Goal: Task Accomplishment & Management: Manage account settings

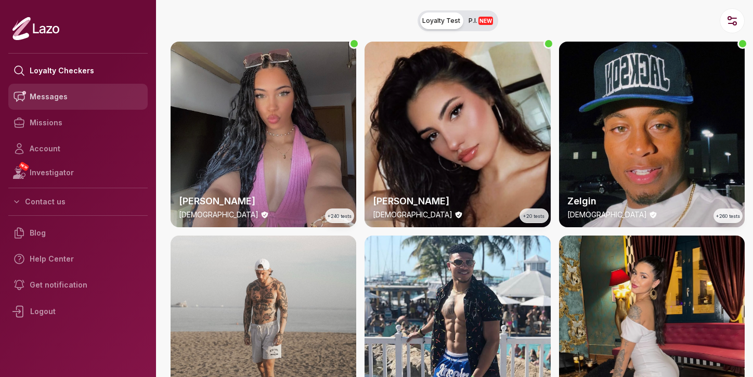
click at [30, 96] on link "Messages" at bounding box center [77, 97] width 139 height 26
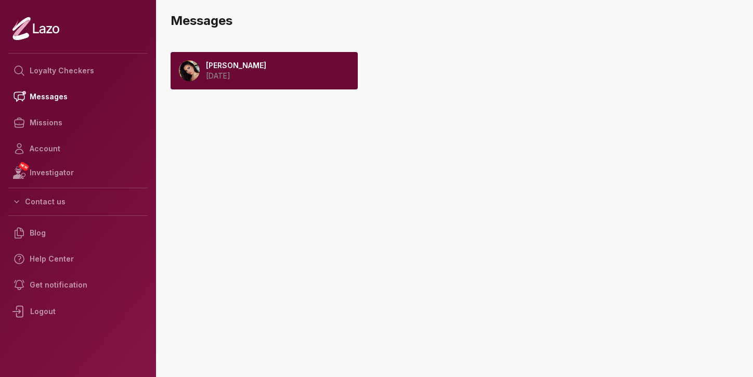
click at [244, 70] on p "[PERSON_NAME]" at bounding box center [236, 65] width 60 height 10
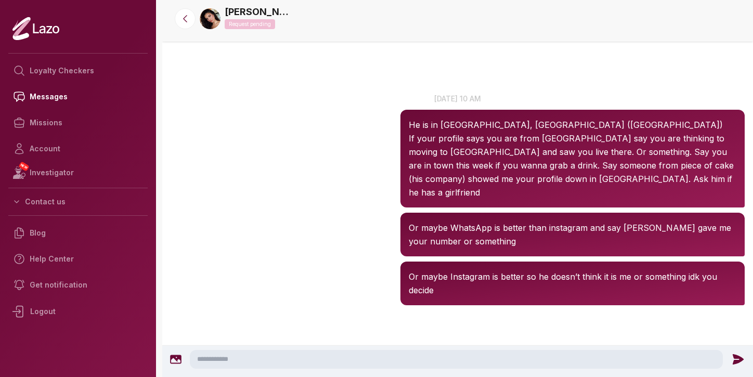
scroll to position [2, 0]
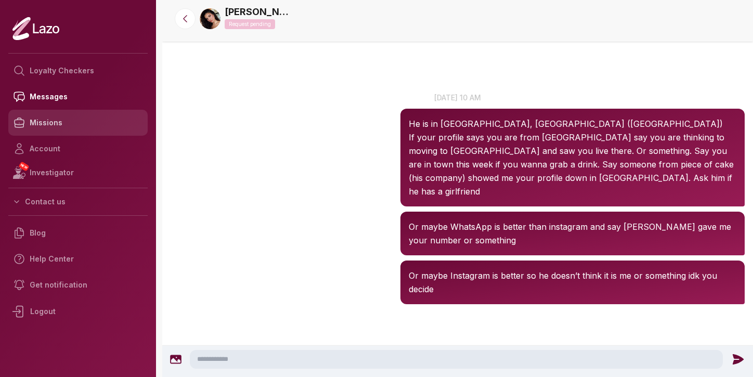
click at [108, 119] on link "Missions" at bounding box center [77, 123] width 139 height 26
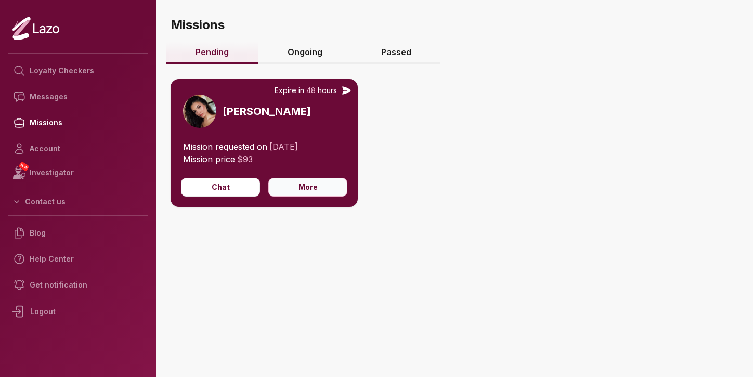
click at [286, 192] on button "More" at bounding box center [307, 187] width 79 height 19
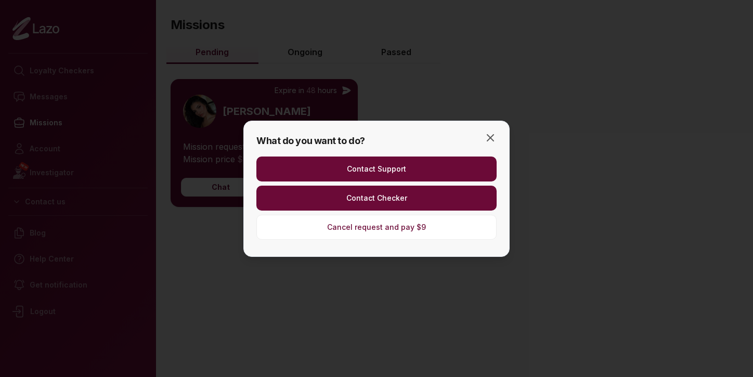
click at [221, 210] on div at bounding box center [376, 188] width 753 height 377
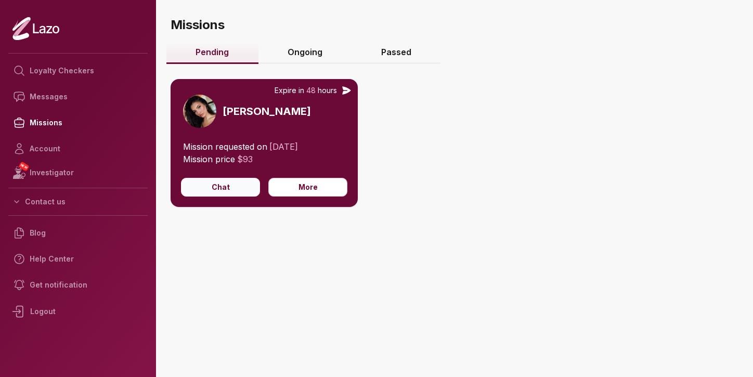
click at [213, 183] on button "Chat" at bounding box center [220, 187] width 79 height 19
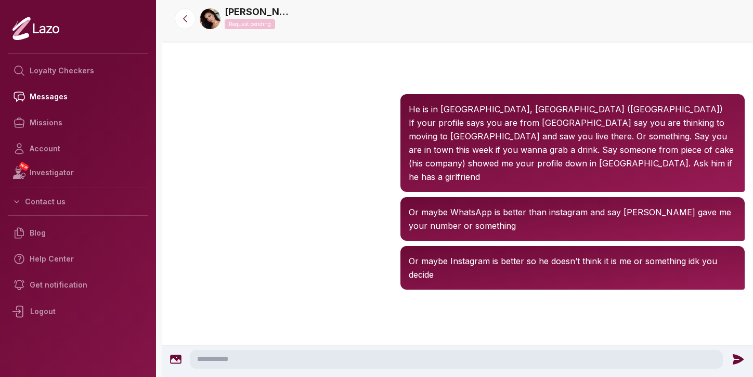
click at [208, 15] on img at bounding box center [210, 18] width 21 height 21
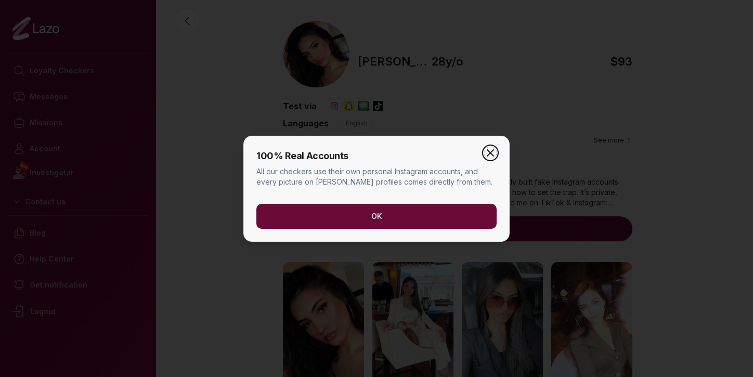
click at [495, 150] on icon "button" at bounding box center [490, 153] width 12 height 12
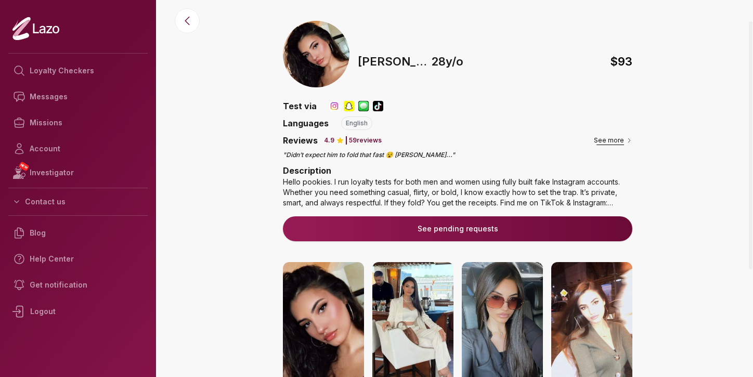
click at [614, 138] on button "See more" at bounding box center [613, 140] width 38 height 10
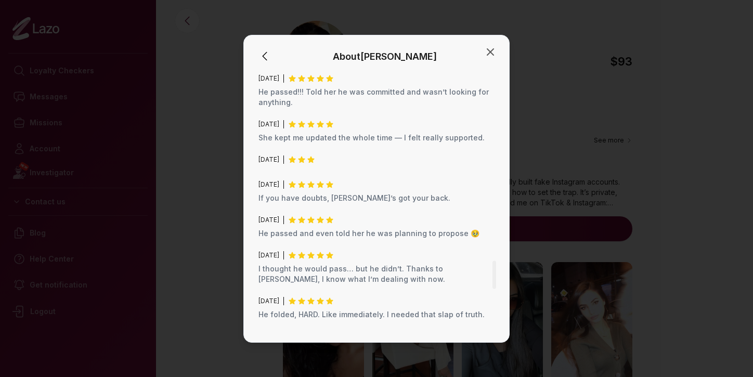
scroll to position [2081, 0]
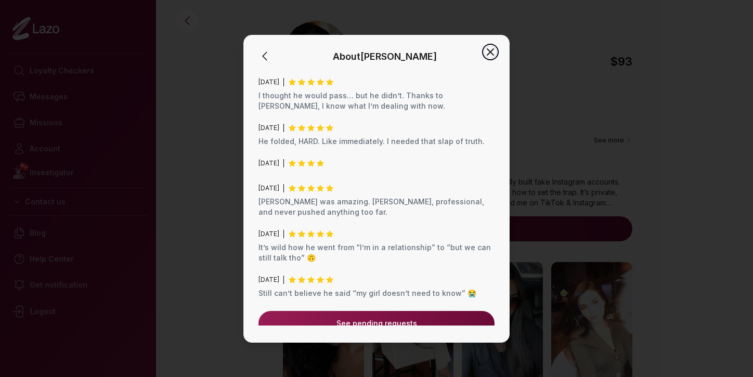
click at [486, 54] on icon "button" at bounding box center [490, 52] width 12 height 12
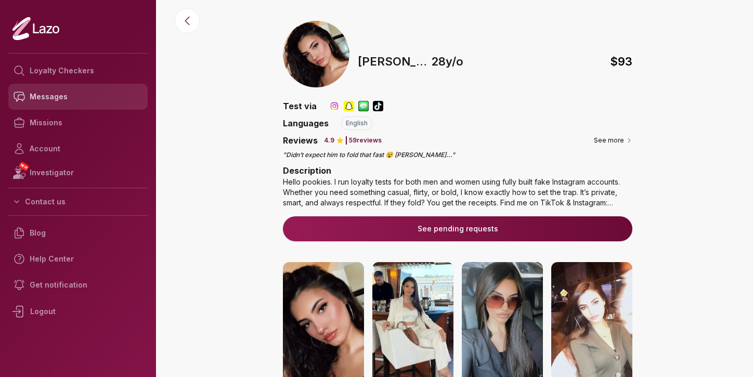
click at [86, 91] on link "Messages" at bounding box center [77, 97] width 139 height 26
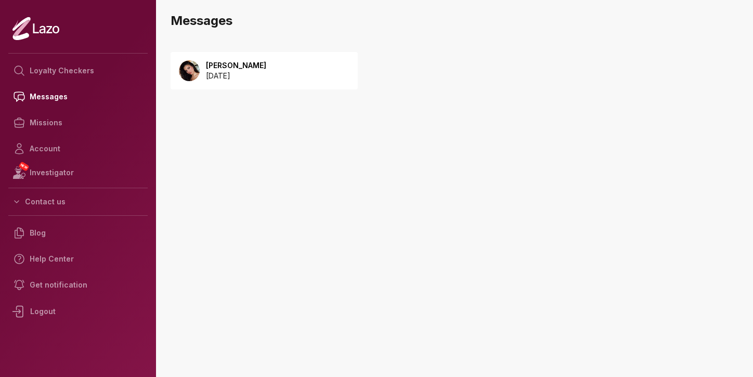
click at [228, 47] on div "Susanna 2025 October 12" at bounding box center [313, 82] width 287 height 81
click at [229, 76] on p "[DATE]" at bounding box center [236, 76] width 60 height 10
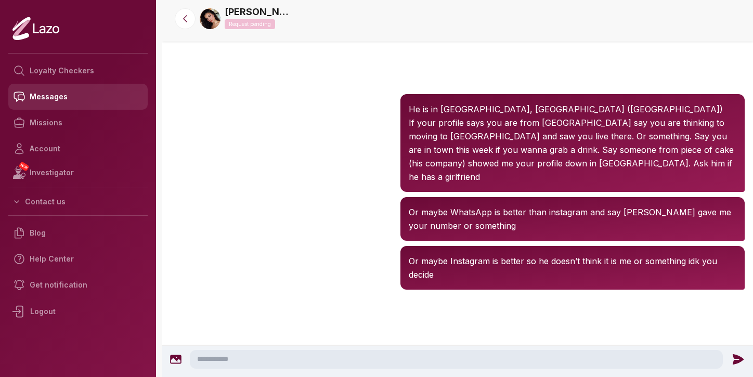
click at [75, 96] on link "Messages" at bounding box center [77, 97] width 139 height 26
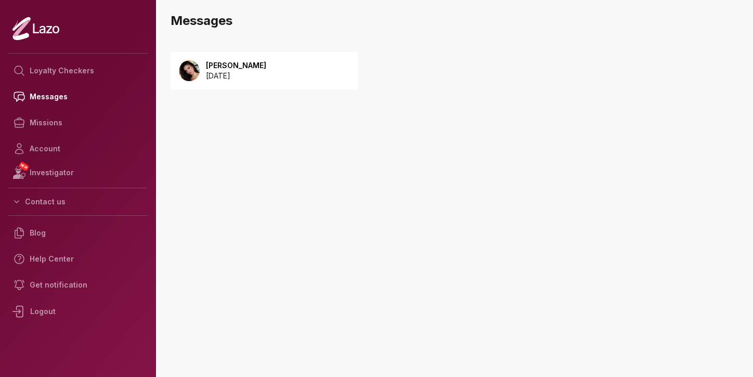
click at [259, 67] on p "[PERSON_NAME]" at bounding box center [236, 65] width 60 height 10
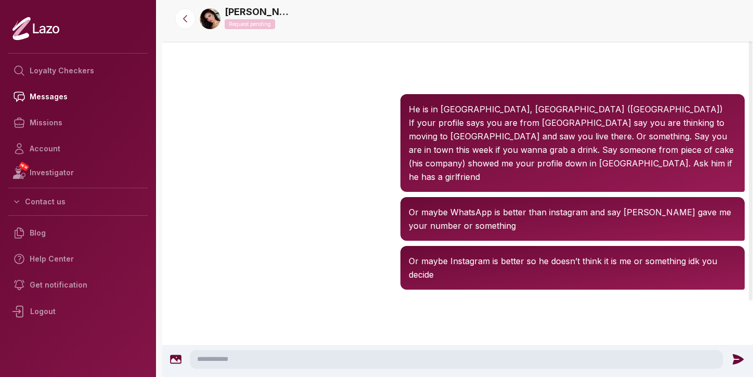
click at [214, 22] on img at bounding box center [210, 18] width 21 height 21
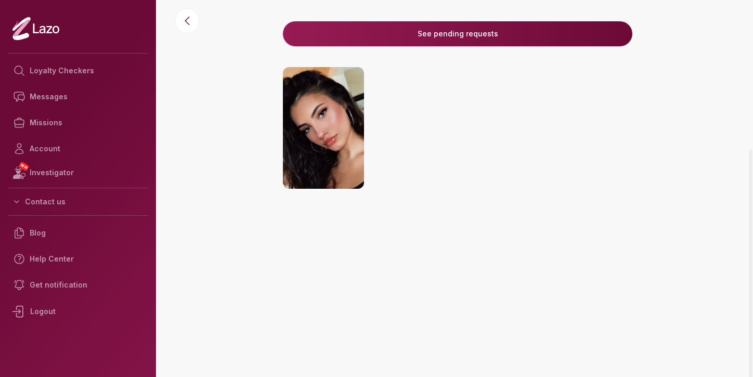
scroll to position [177, 0]
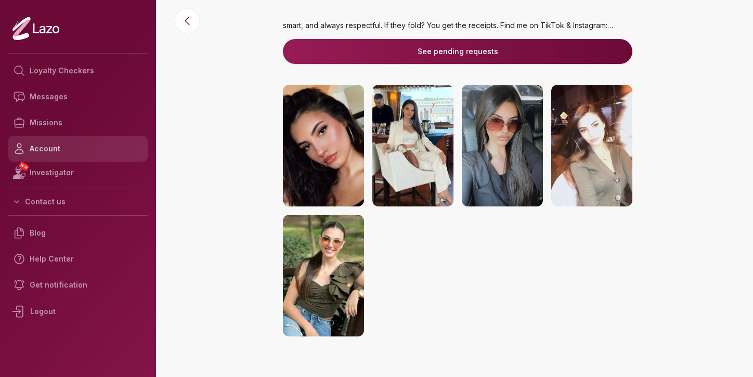
click at [116, 143] on link "Account" at bounding box center [77, 149] width 139 height 26
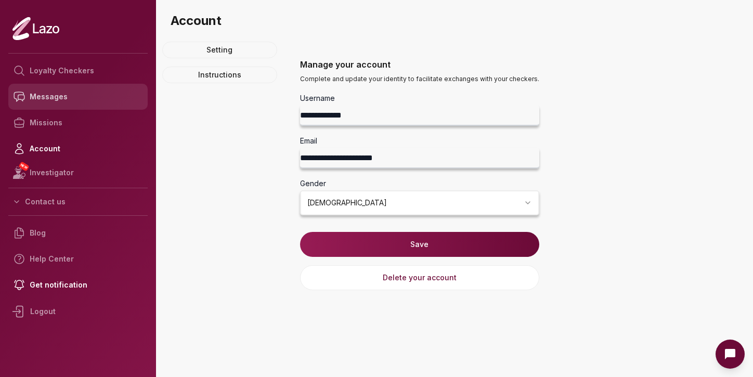
click at [110, 108] on link "Messages" at bounding box center [77, 97] width 139 height 26
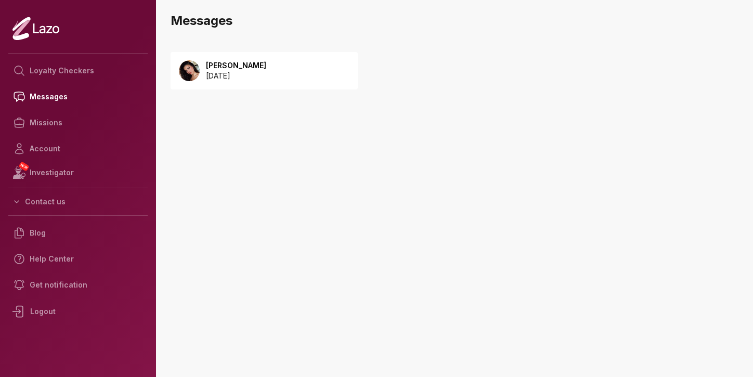
click at [219, 65] on p "[PERSON_NAME]" at bounding box center [236, 65] width 60 height 10
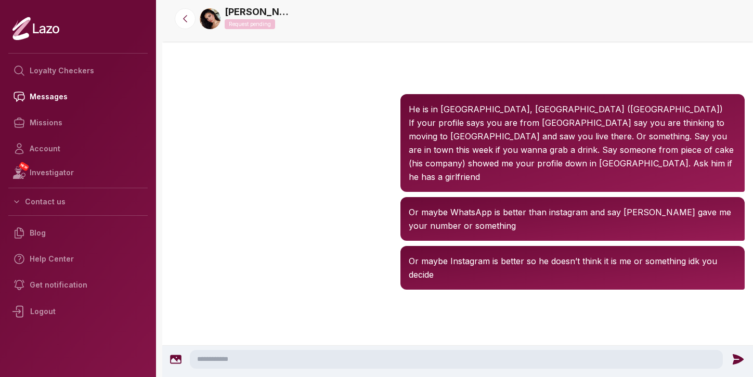
click at [242, 21] on p "Request pending" at bounding box center [250, 24] width 50 height 10
click at [255, 28] on p "Request pending" at bounding box center [250, 24] width 50 height 10
click at [76, 165] on link "NEW Investigator" at bounding box center [77, 173] width 139 height 22
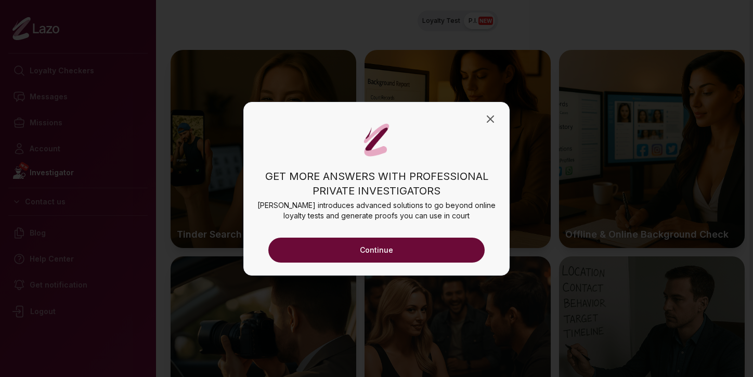
click at [412, 249] on button "Continue" at bounding box center [376, 250] width 216 height 25
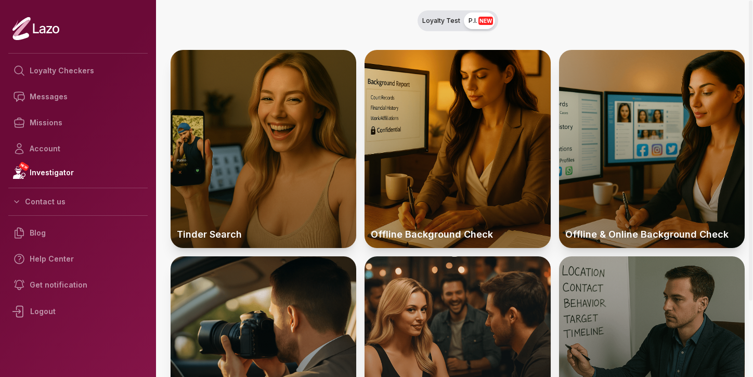
click at [429, 24] on span "Loyalty Test" at bounding box center [441, 21] width 38 height 8
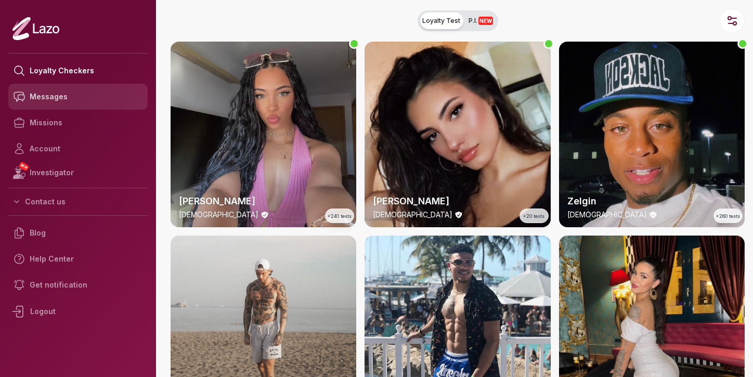
click at [59, 98] on link "Messages" at bounding box center [77, 97] width 139 height 26
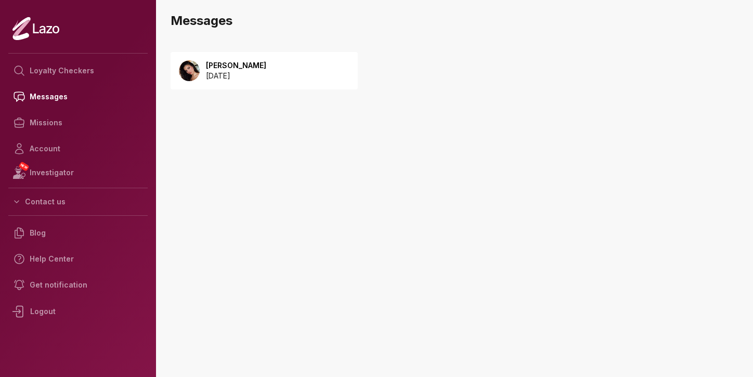
click at [243, 71] on p "2025 October 12" at bounding box center [236, 76] width 60 height 10
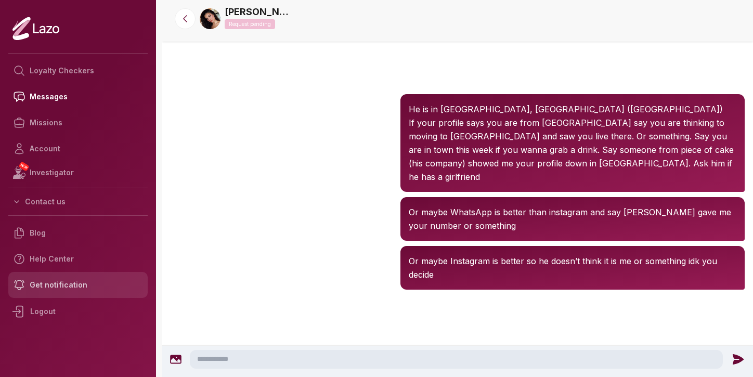
click at [73, 282] on link "Get notification" at bounding box center [77, 285] width 139 height 26
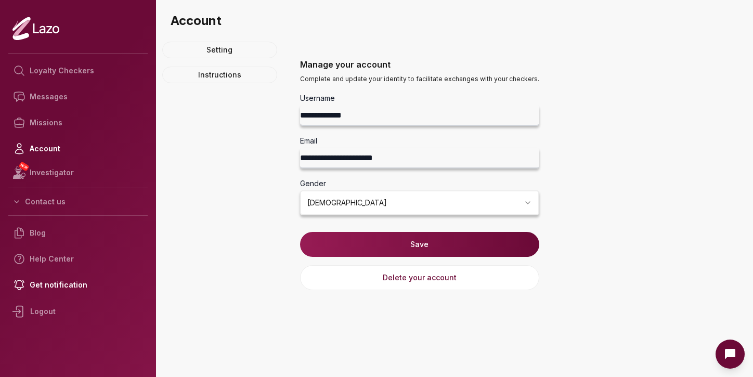
click at [326, 245] on button "Save" at bounding box center [419, 244] width 239 height 25
click at [256, 78] on link "Instructions" at bounding box center [219, 75] width 115 height 17
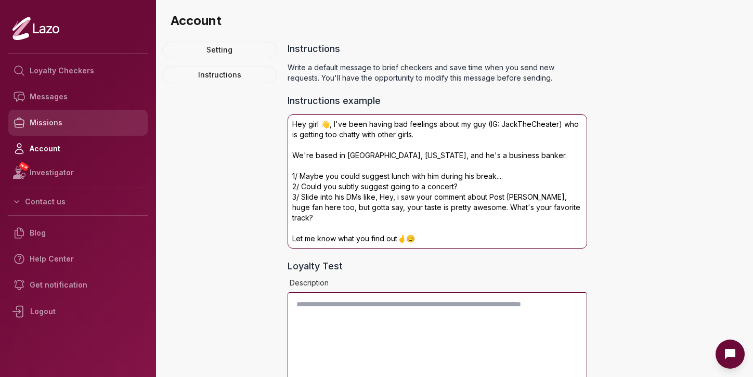
click at [109, 123] on link "Missions" at bounding box center [77, 123] width 139 height 26
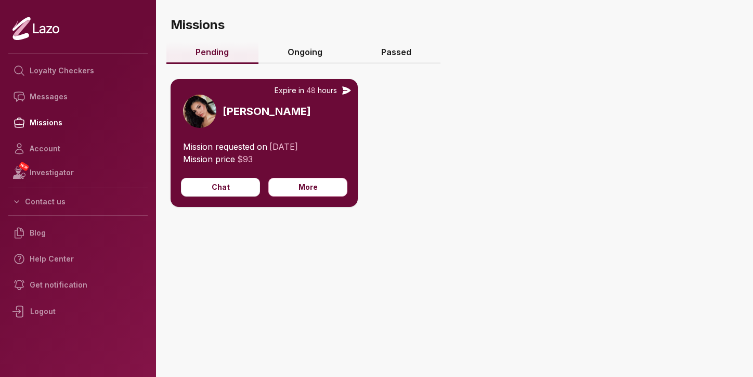
click at [346, 89] on icon at bounding box center [346, 90] width 8 height 8
click at [323, 181] on button "More" at bounding box center [307, 187] width 79 height 19
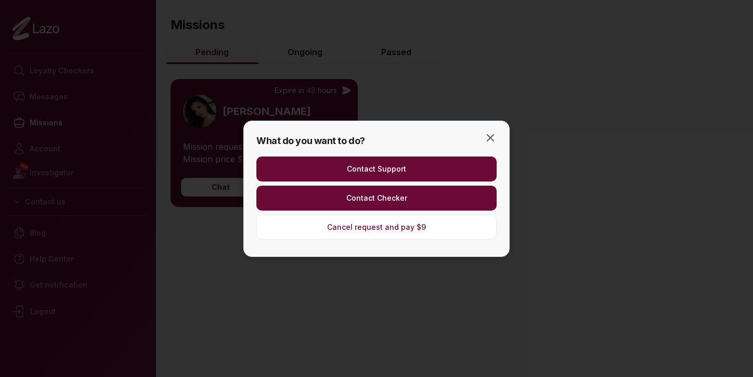
click at [495, 65] on div at bounding box center [376, 188] width 753 height 377
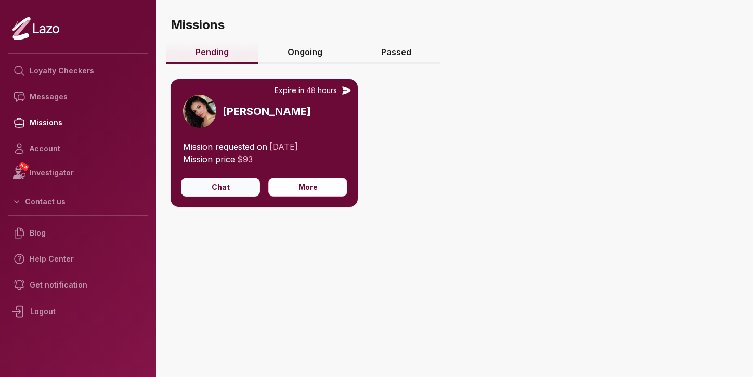
click at [219, 190] on button "Chat" at bounding box center [220, 187] width 79 height 19
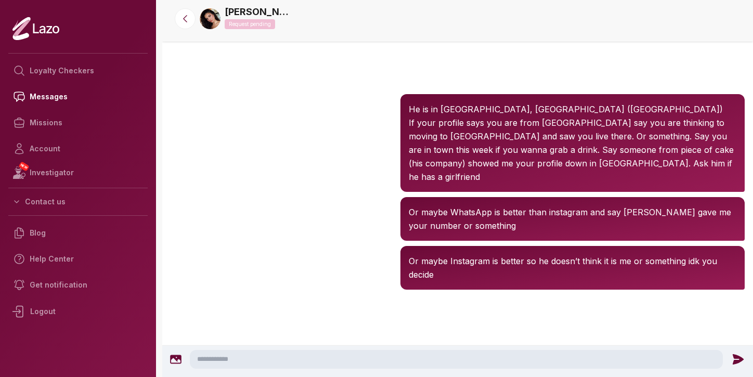
click at [216, 359] on textarea at bounding box center [456, 359] width 533 height 19
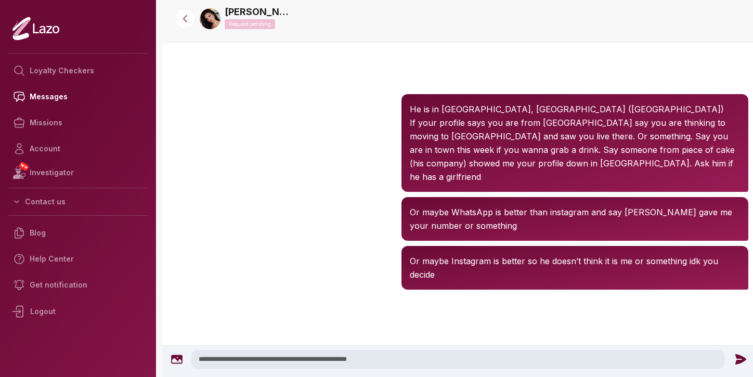
drag, startPoint x: 392, startPoint y: 355, endPoint x: 302, endPoint y: 359, distance: 90.0
click at [302, 359] on textarea "**********" at bounding box center [457, 359] width 533 height 19
type textarea "**********"
drag, startPoint x: 341, startPoint y: 358, endPoint x: 3, endPoint y: 352, distance: 338.4
click at [9, 352] on div "**********" at bounding box center [376, 188] width 753 height 377
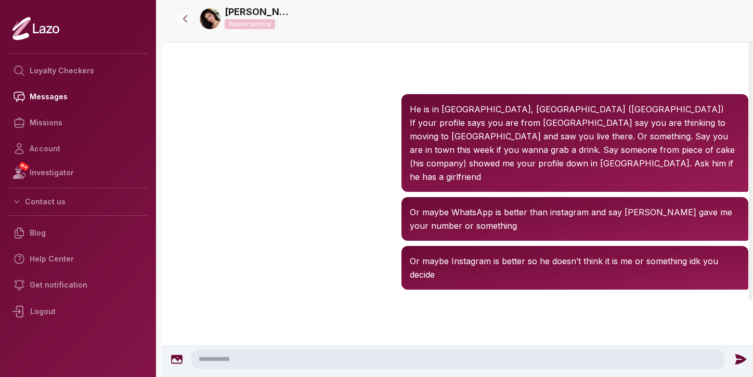
click at [189, 17] on icon at bounding box center [185, 19] width 10 height 10
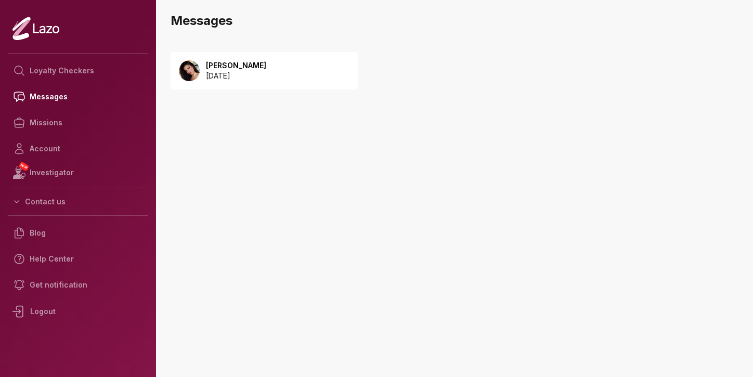
click at [268, 75] on div "Susanna 2025 October 12" at bounding box center [263, 70] width 187 height 37
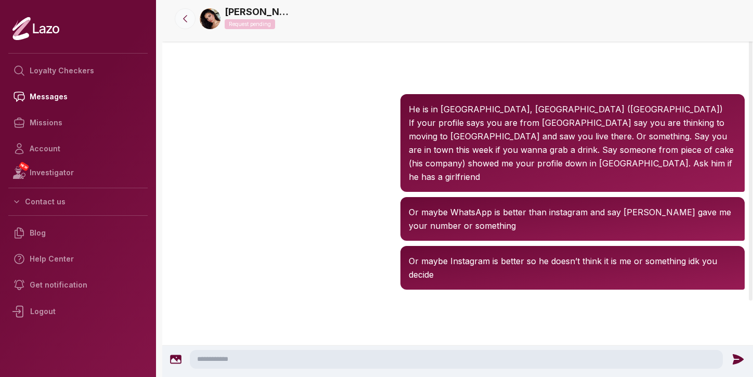
click at [192, 18] on button at bounding box center [185, 18] width 21 height 21
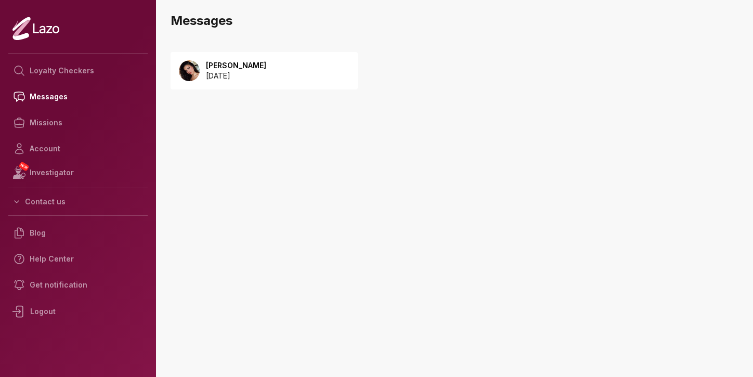
click at [212, 63] on p "[PERSON_NAME]" at bounding box center [236, 65] width 60 height 10
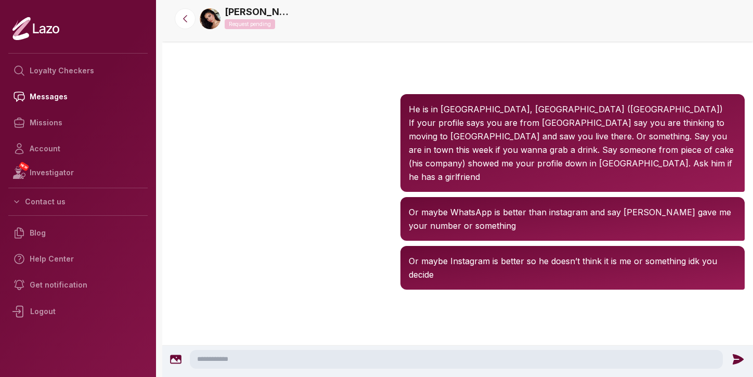
click at [255, 20] on p "Request pending" at bounding box center [250, 24] width 50 height 10
click at [185, 20] on icon at bounding box center [184, 19] width 3 height 7
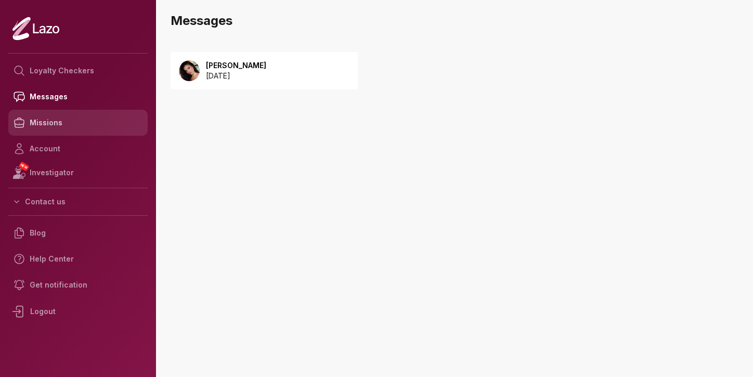
click at [76, 124] on link "Missions" at bounding box center [77, 123] width 139 height 26
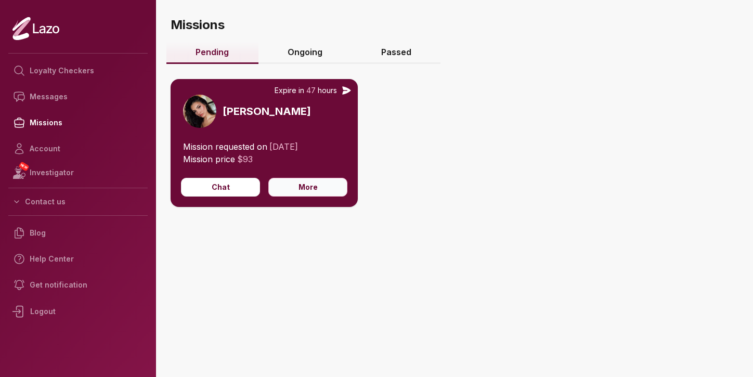
click at [300, 193] on button "More" at bounding box center [307, 187] width 79 height 19
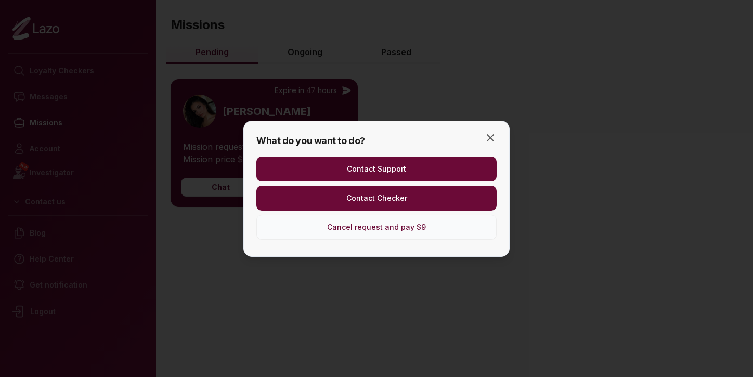
click at [312, 228] on button "Cancel request and pay $9" at bounding box center [376, 227] width 240 height 25
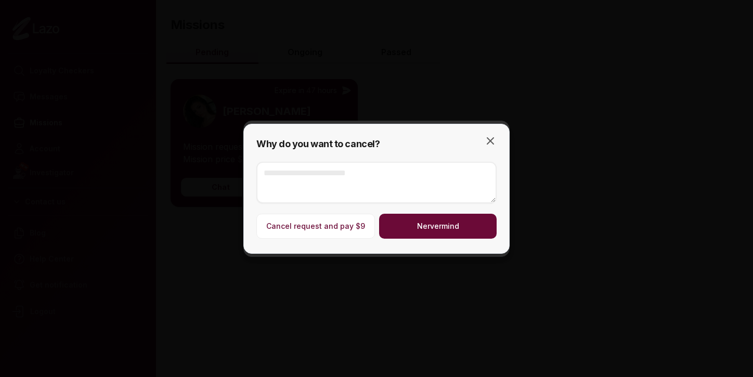
drag, startPoint x: 409, startPoint y: 222, endPoint x: 307, endPoint y: 204, distance: 104.0
click at [307, 204] on div "Cancel request and pay $9 Nervermind" at bounding box center [376, 221] width 240 height 37
click at [307, 225] on button "Cancel request and pay $9" at bounding box center [315, 226] width 119 height 25
